Goal: Check status: Check status

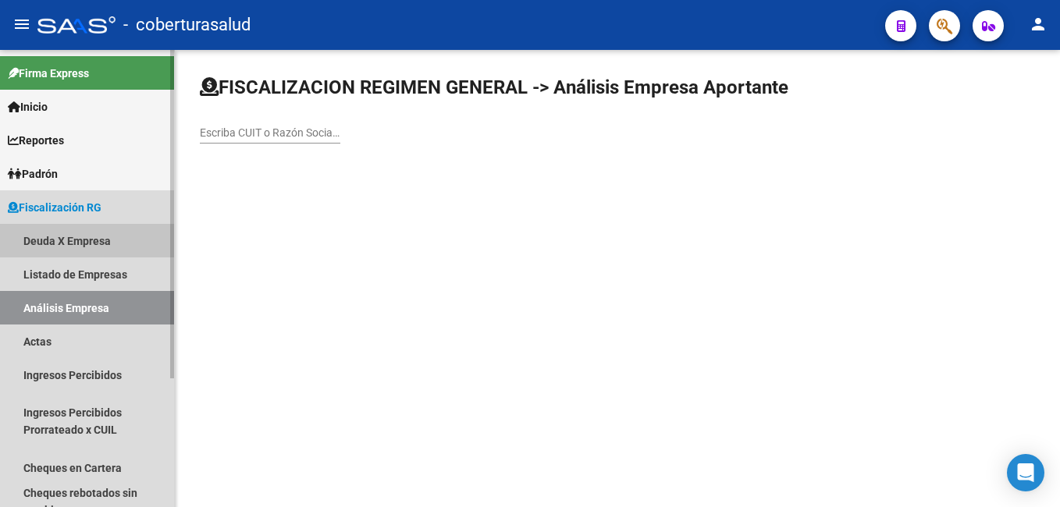
click at [39, 242] on link "Deuda X Empresa" at bounding box center [87, 241] width 174 height 34
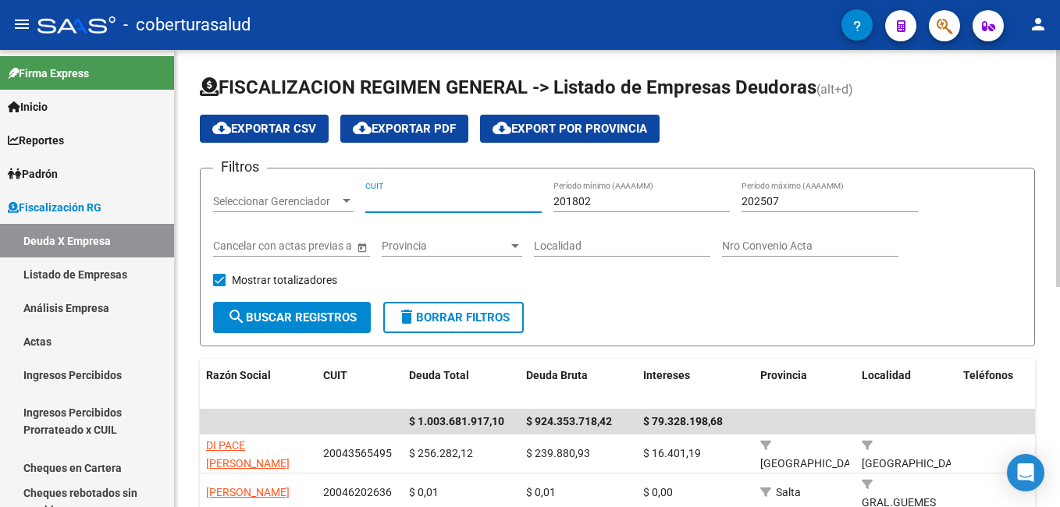
click at [383, 201] on input "CUIT" at bounding box center [453, 201] width 176 height 13
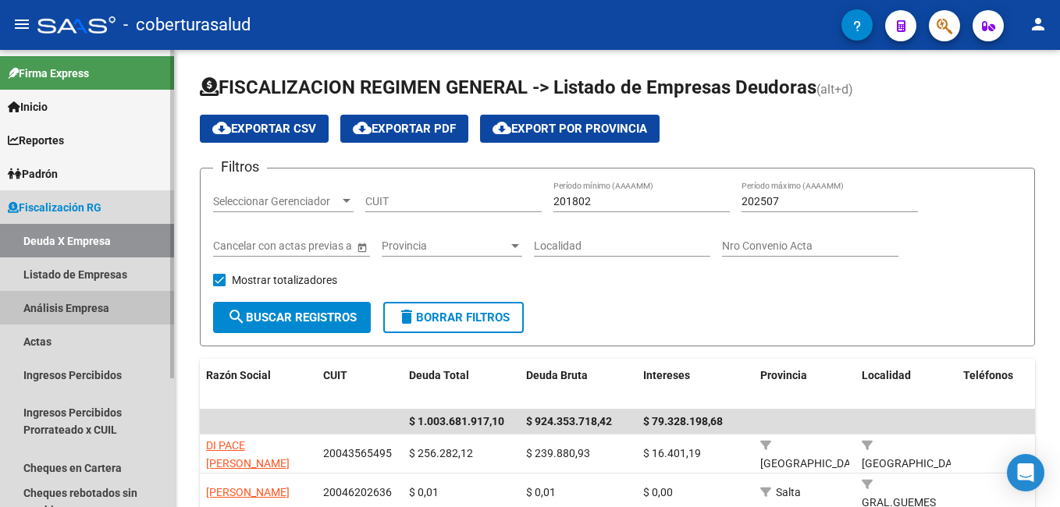
click at [52, 308] on link "Análisis Empresa" at bounding box center [87, 308] width 174 height 34
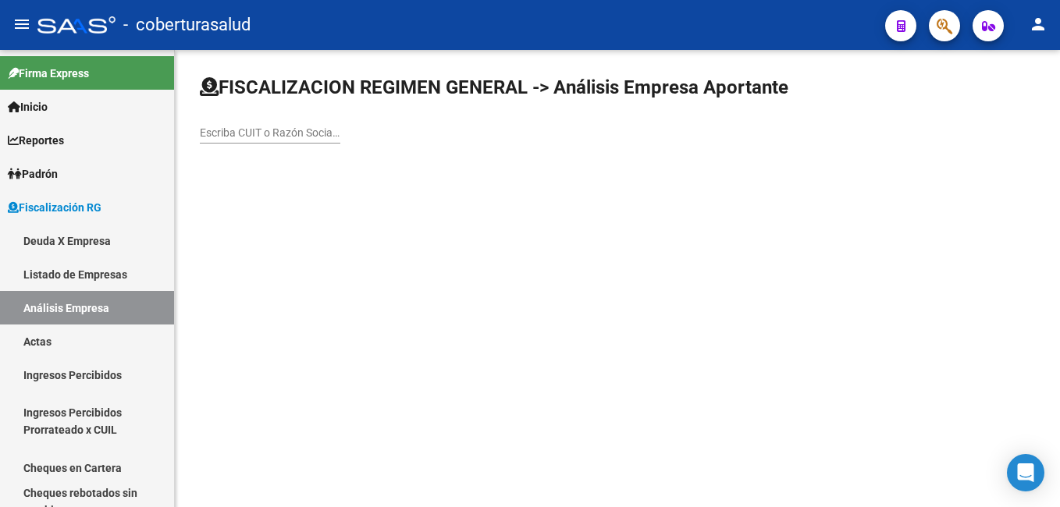
click at [215, 143] on div "Escriba CUIT o Razón Social para buscar" at bounding box center [270, 127] width 141 height 31
click at [208, 134] on input "Escriba CUIT o Razón Social para buscar" at bounding box center [270, 132] width 141 height 13
paste input "30636820497"
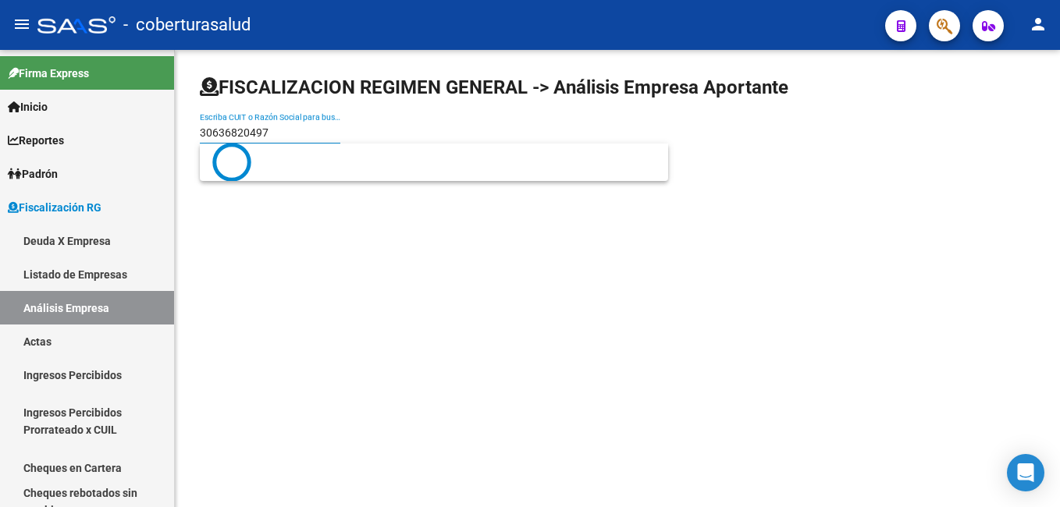
type input "30636820497"
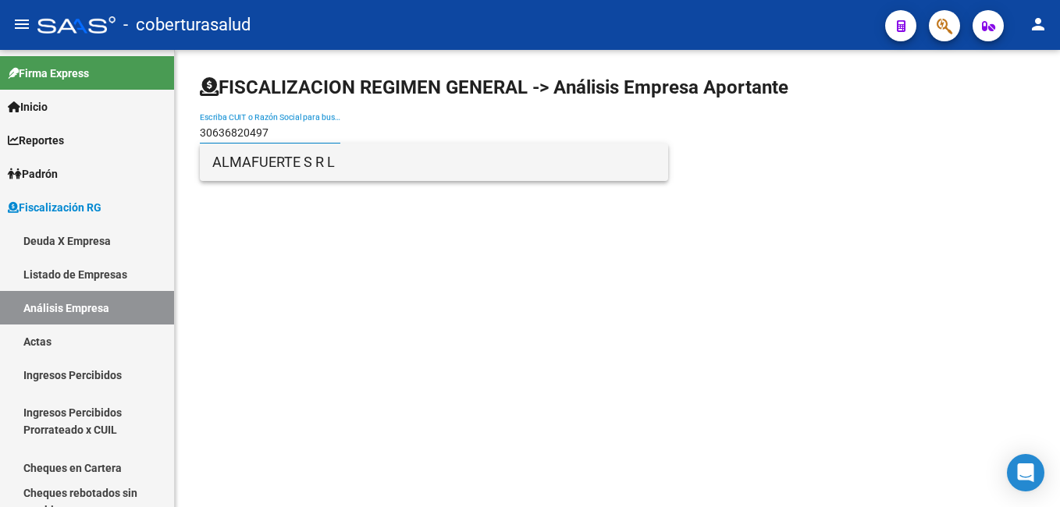
click at [230, 156] on span "ALMAFUERTE S R L" at bounding box center [433, 162] width 443 height 37
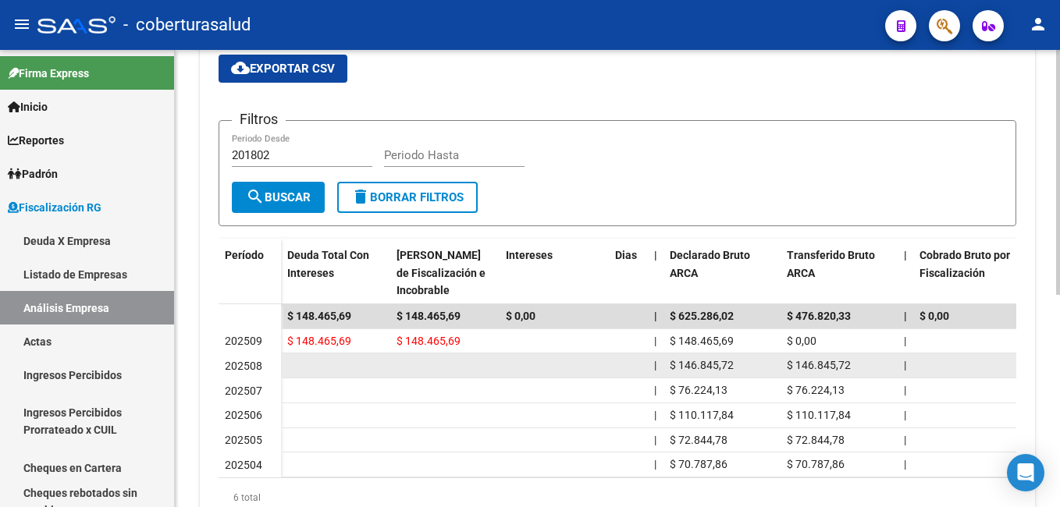
scroll to position [390, 0]
